Goal: Communication & Community: Answer question/provide support

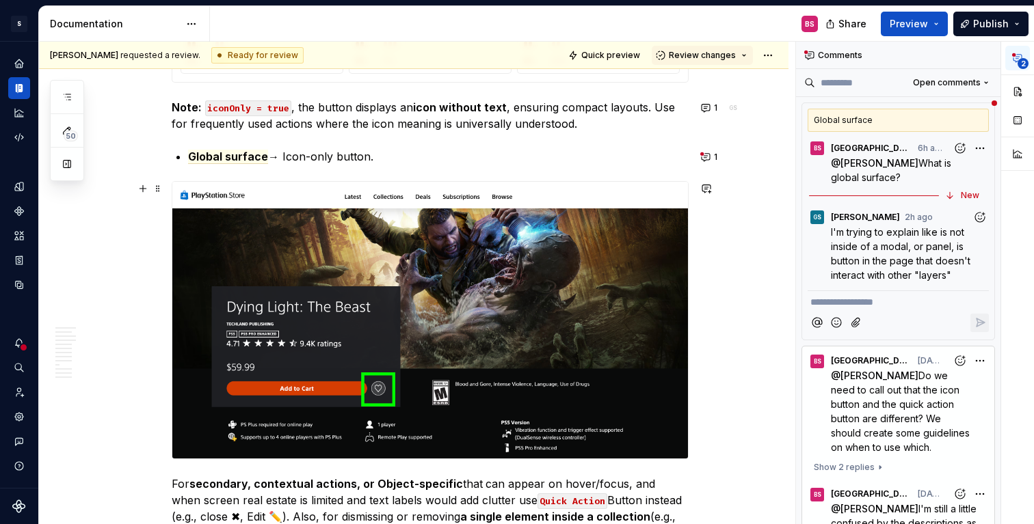
scroll to position [4923, 0]
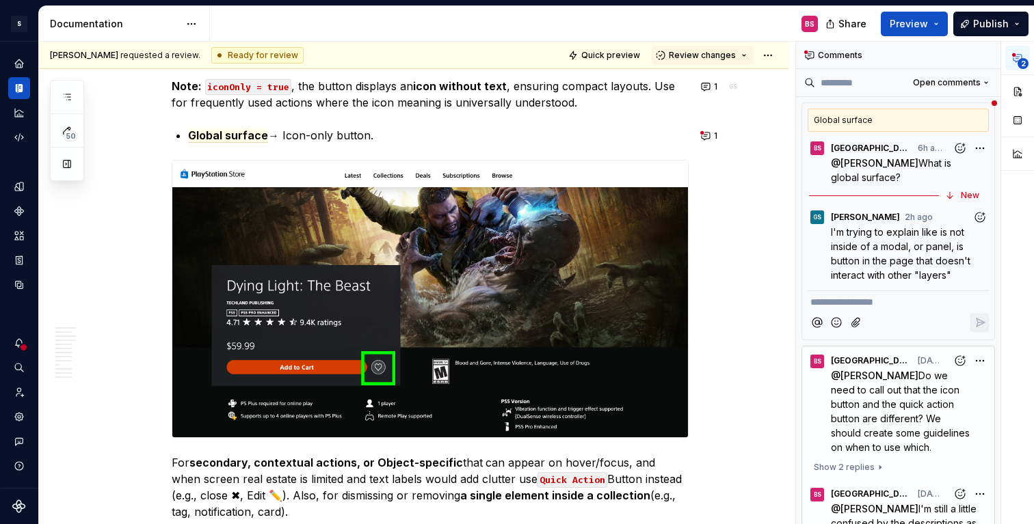
click at [875, 304] on p "**********" at bounding box center [898, 302] width 176 height 14
click at [283, 89] on code "iconOnly = true" at bounding box center [248, 87] width 86 height 16
click at [295, 85] on p "Note: iconOnly = true , the button displays an icon without text , ensuring com…" at bounding box center [430, 94] width 517 height 33
type textarea "*"
click at [862, 261] on span "I'm trying to explain like is not inside of a modal, or panel, is button in the…" at bounding box center [902, 253] width 142 height 55
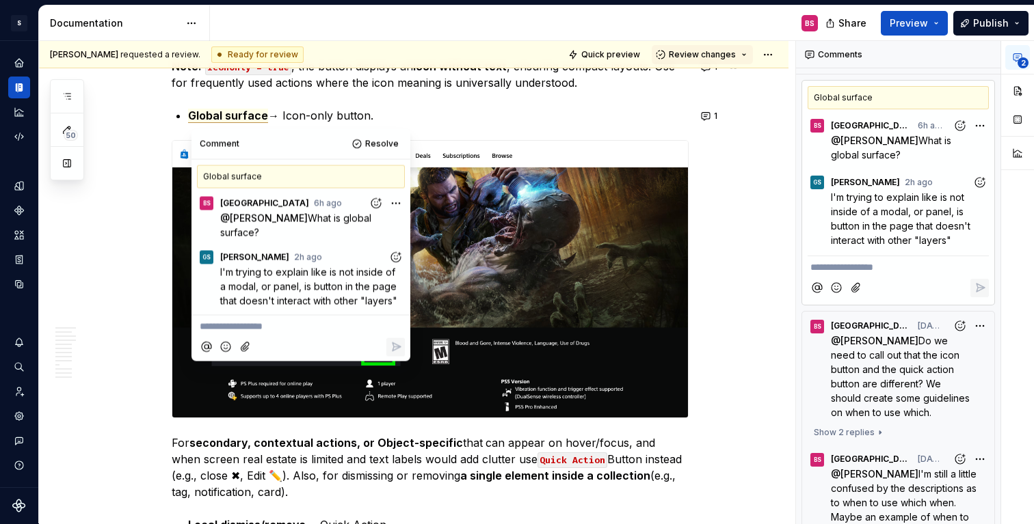
scroll to position [0, 0]
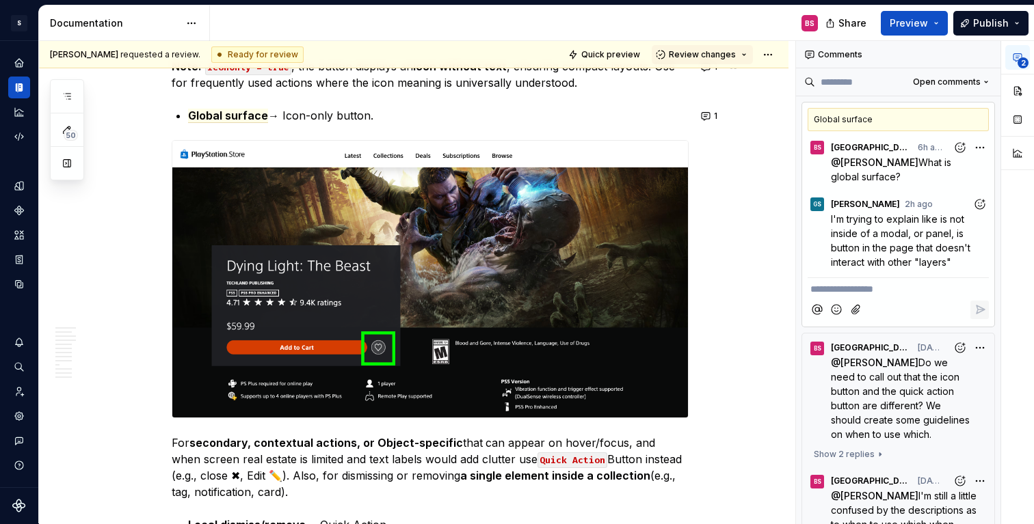
click at [866, 288] on p "**********" at bounding box center [898, 289] width 176 height 14
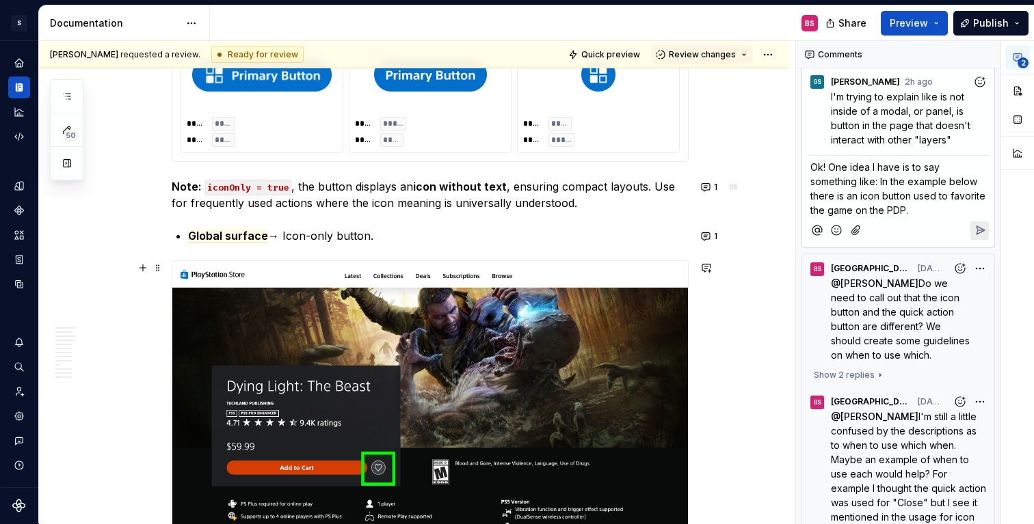
scroll to position [4881, 0]
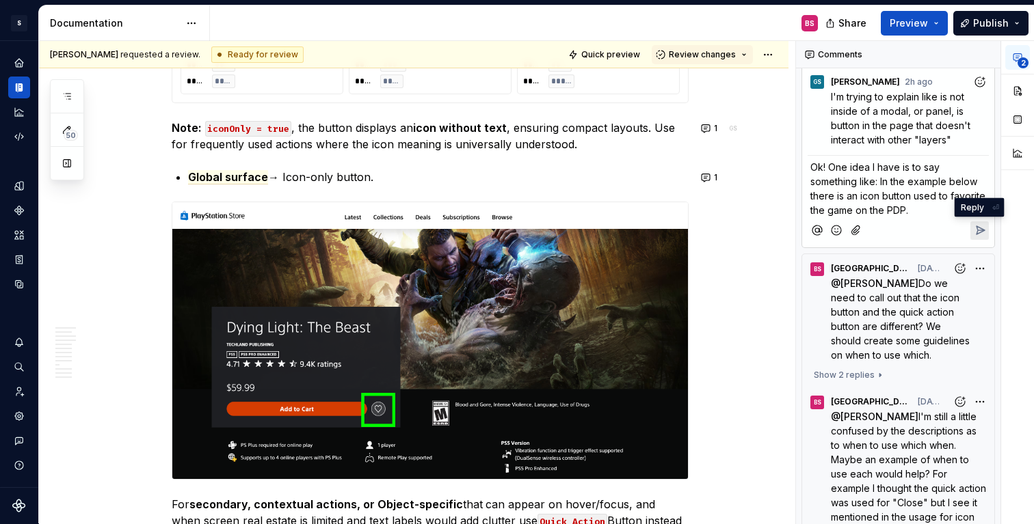
click at [981, 230] on icon "Reply" at bounding box center [980, 230] width 8 height 8
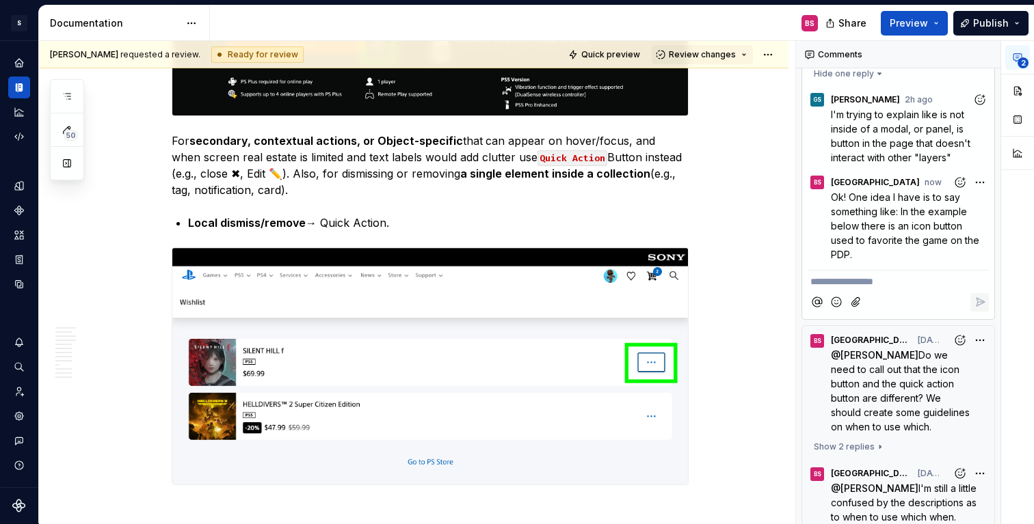
scroll to position [272, 0]
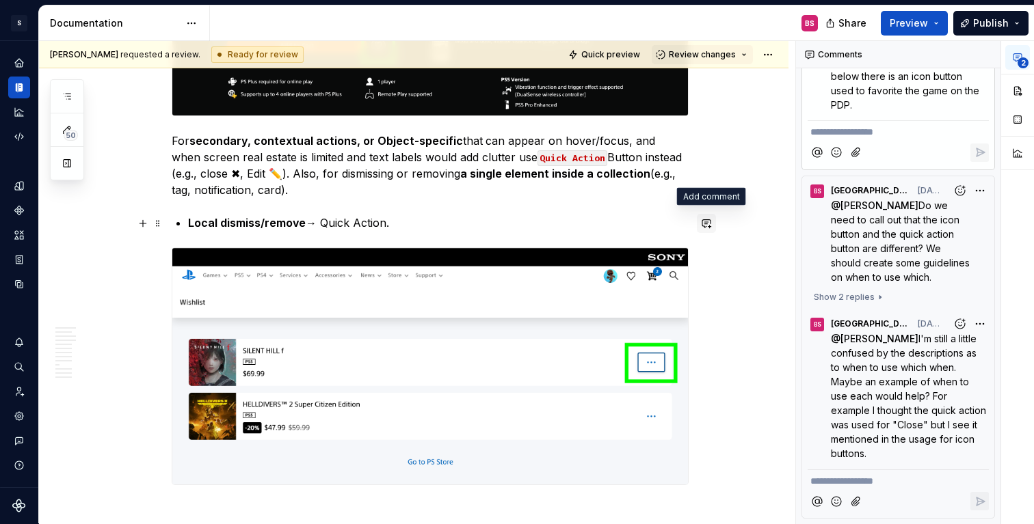
click at [710, 219] on button "button" at bounding box center [706, 223] width 19 height 19
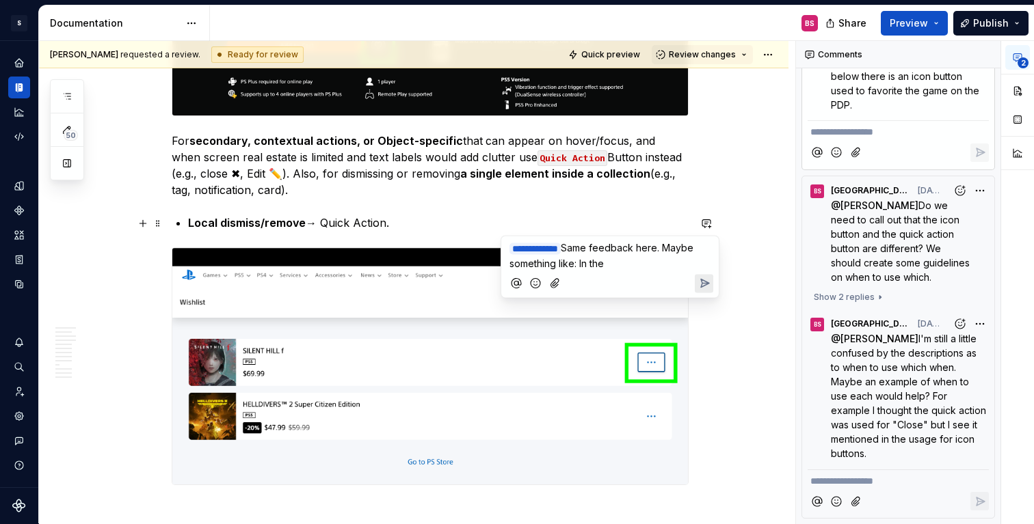
click at [588, 247] on span "Same feedback here. Maybe something like: In the" at bounding box center [602, 255] width 187 height 27
click at [611, 248] on span "I juse double checked the code and this example isn't using the quick action" at bounding box center [608, 255] width 199 height 27
click at [536, 265] on span "I just double checked the code and this example isn't using the quick action" at bounding box center [608, 255] width 199 height 27
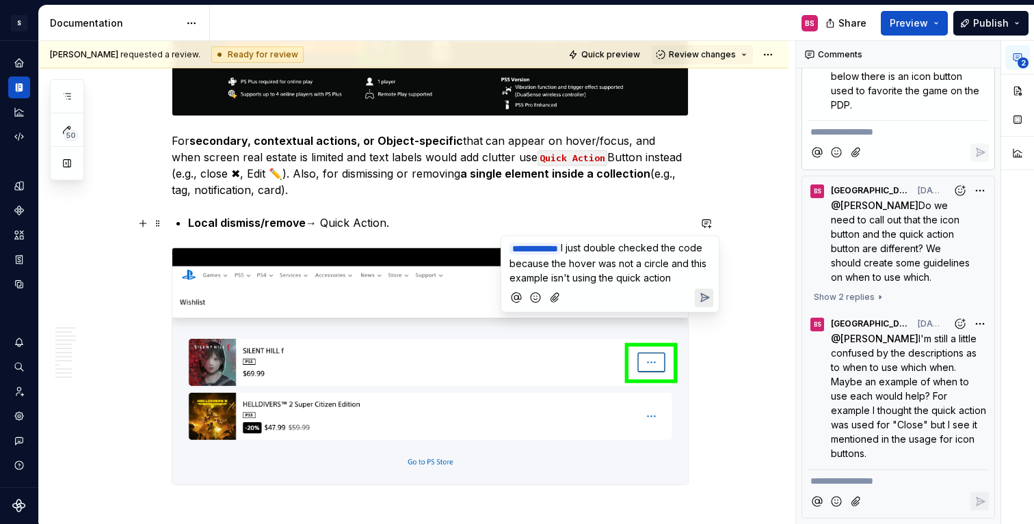
click at [709, 278] on span "I just double checked the code because the hover was not a circle and this exam…" at bounding box center [609, 263] width 200 height 42
type textarea "*"
click at [543, 293] on span "I just double checked the code because the hover was not a circle and this exam…" at bounding box center [609, 270] width 200 height 56
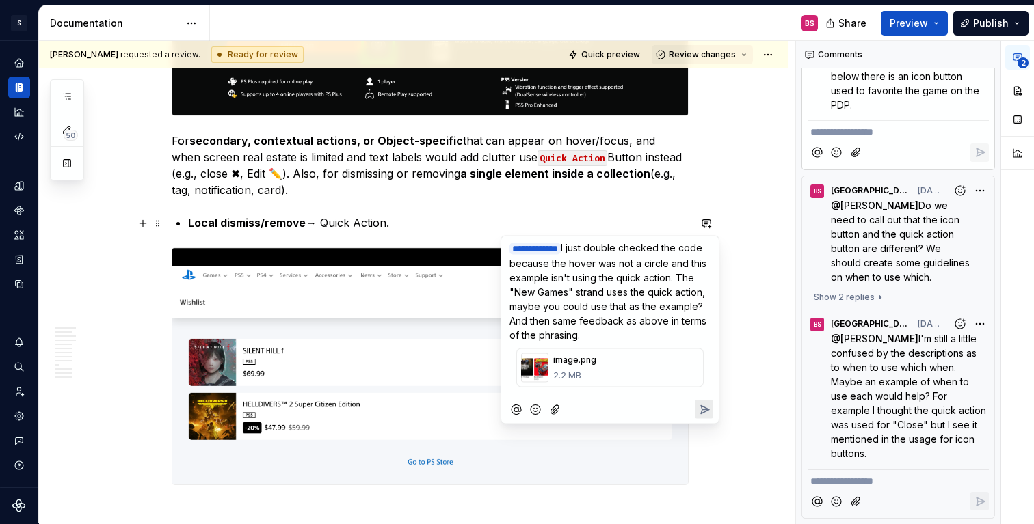
click at [705, 408] on icon "Send" at bounding box center [705, 409] width 8 height 8
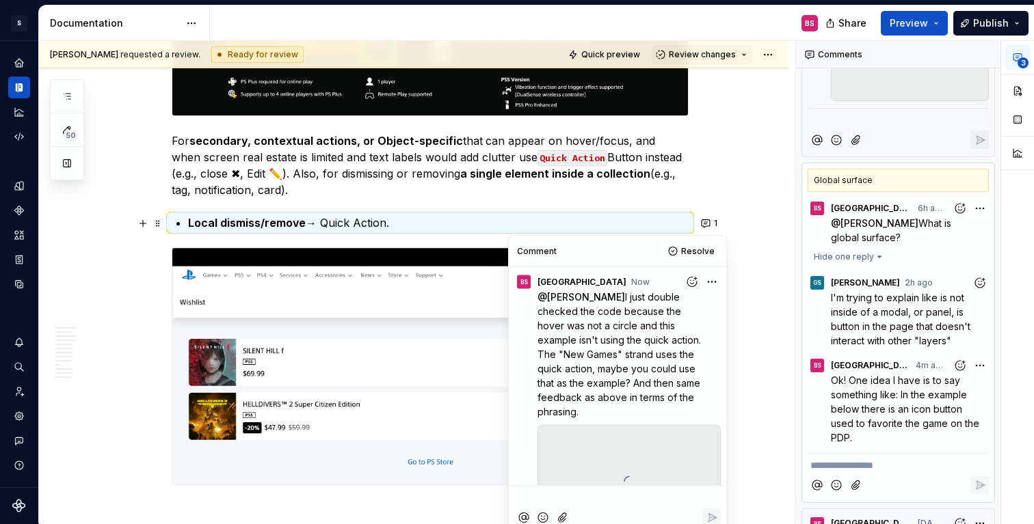
scroll to position [63, 0]
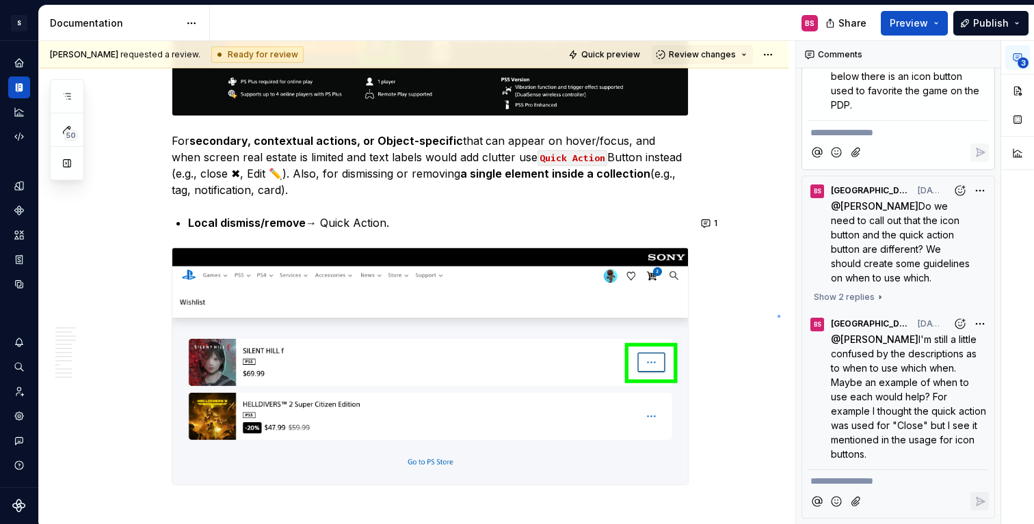
click at [777, 316] on div "**********" at bounding box center [417, 282] width 756 height 483
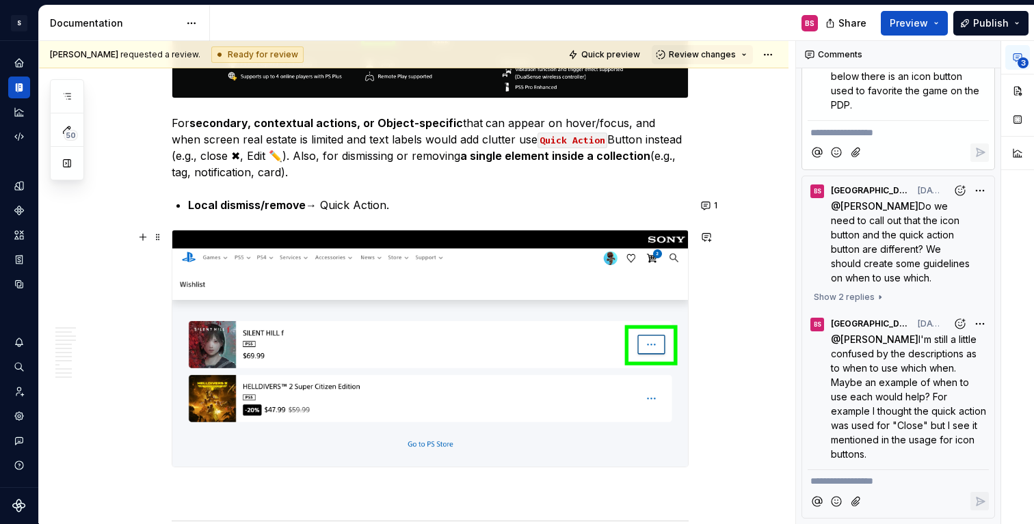
scroll to position [5260, 0]
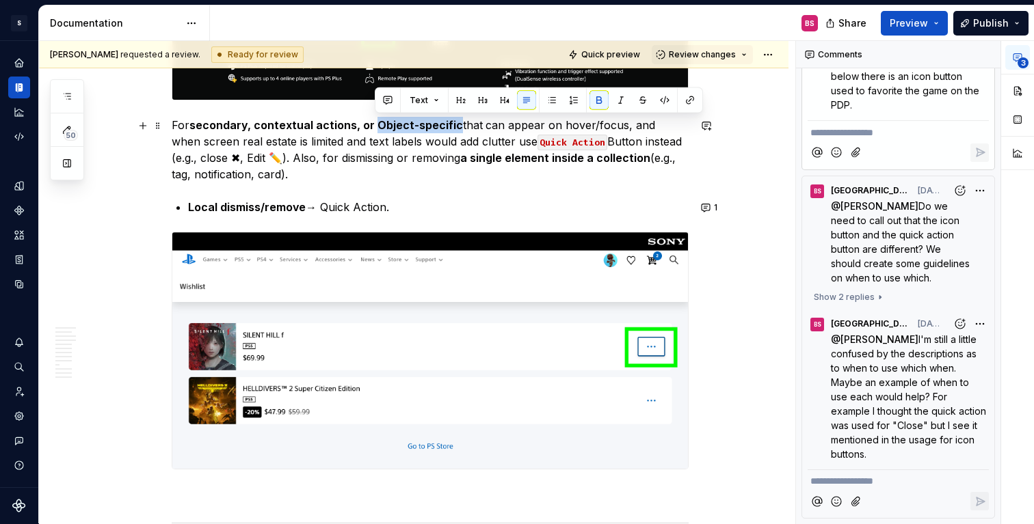
drag, startPoint x: 375, startPoint y: 124, endPoint x: 455, endPoint y: 129, distance: 80.8
click at [455, 129] on strong "secondary, contextual actions, or Object-specific" at bounding box center [325, 125] width 273 height 14
click at [711, 129] on button "button" at bounding box center [706, 125] width 19 height 19
drag, startPoint x: 377, startPoint y: 124, endPoint x: 456, endPoint y: 129, distance: 79.5
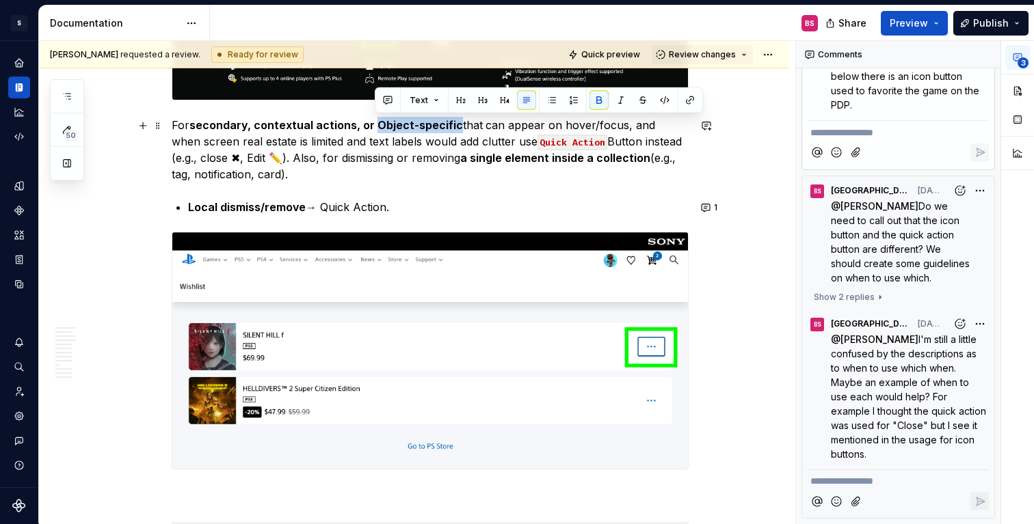
click at [456, 129] on strong "secondary, contextual actions, or Object-specific" at bounding box center [325, 125] width 273 height 14
click at [712, 126] on button "button" at bounding box center [706, 125] width 19 height 19
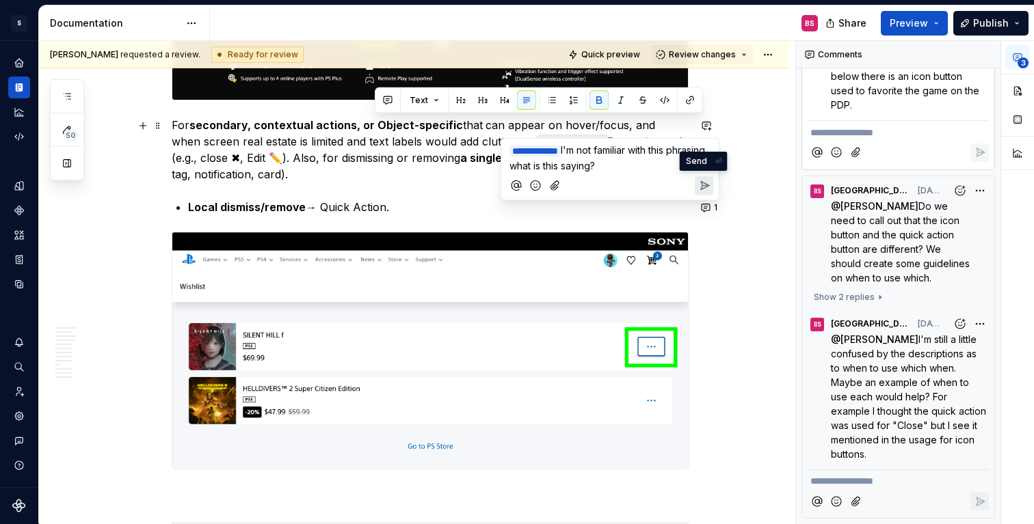
click at [703, 187] on icon "Send" at bounding box center [704, 186] width 14 height 14
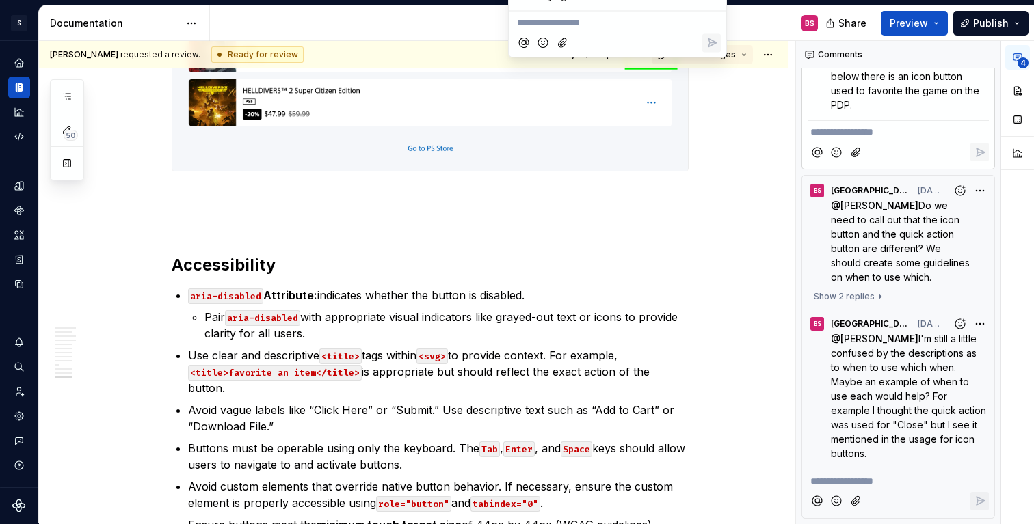
scroll to position [5747, 0]
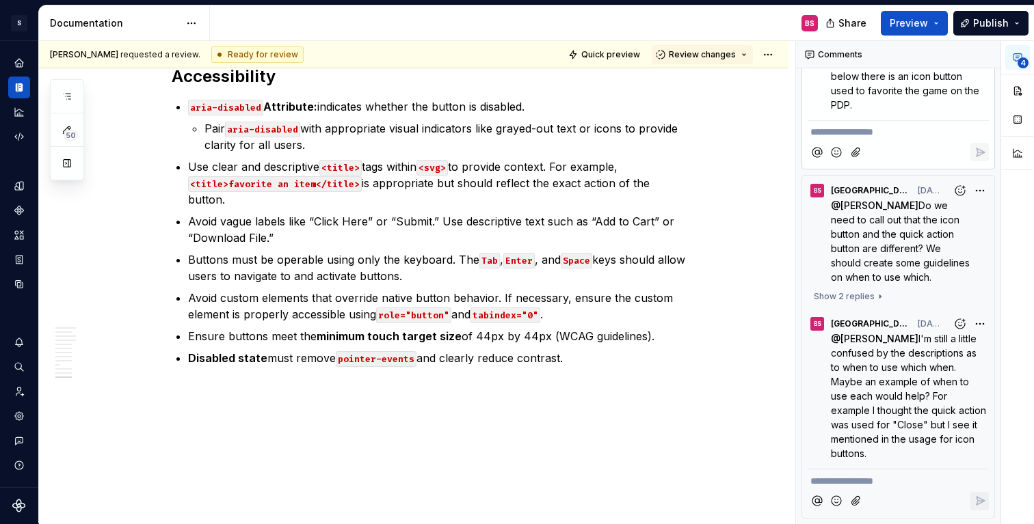
type textarea "*"
